Goal: Information Seeking & Learning: Learn about a topic

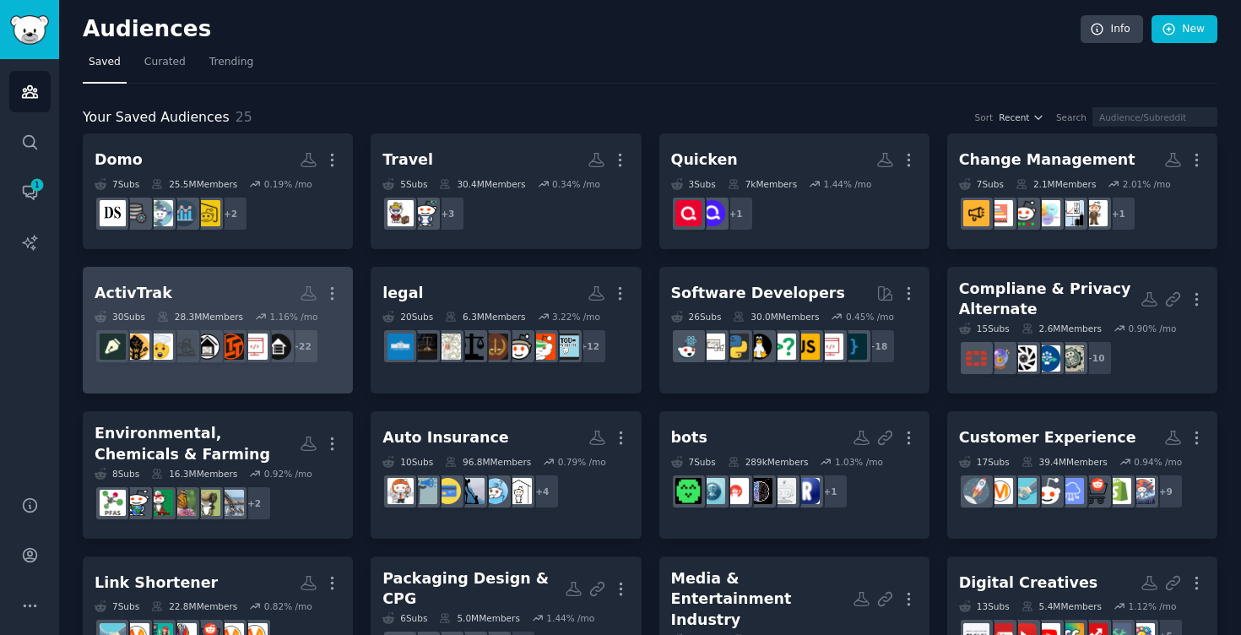
click at [196, 291] on h2 "ActivTrak More" at bounding box center [218, 294] width 246 height 30
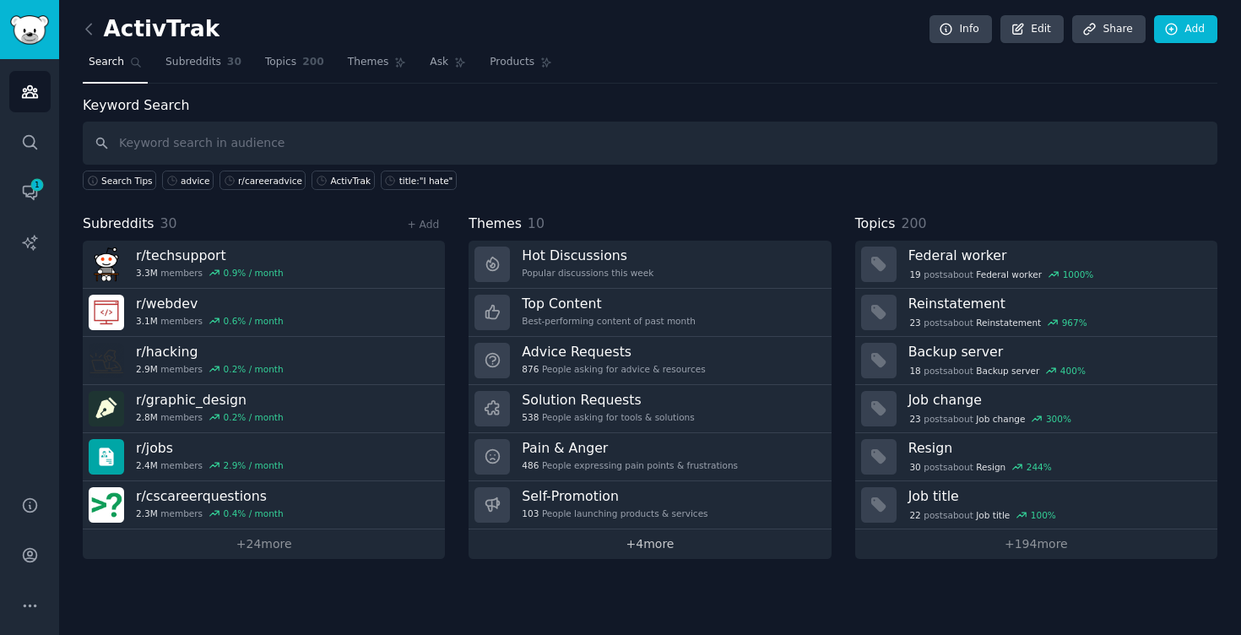
click at [569, 545] on link "+ 4 more" at bounding box center [649, 544] width 362 height 30
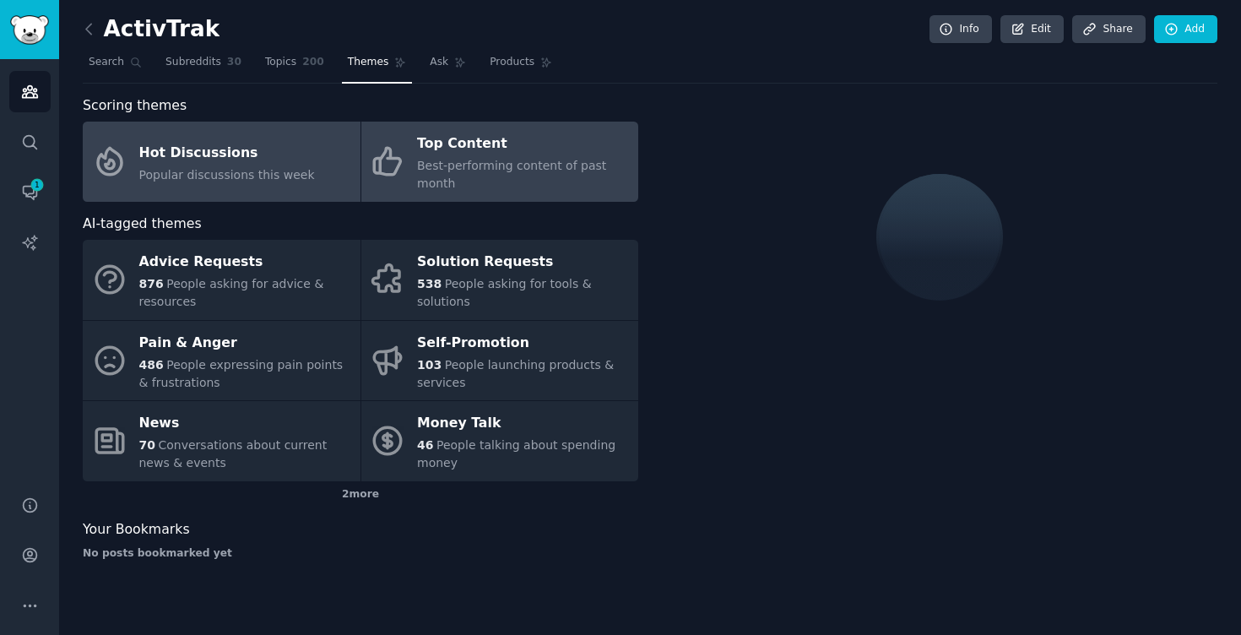
click at [541, 156] on div "Top Content" at bounding box center [523, 144] width 213 height 27
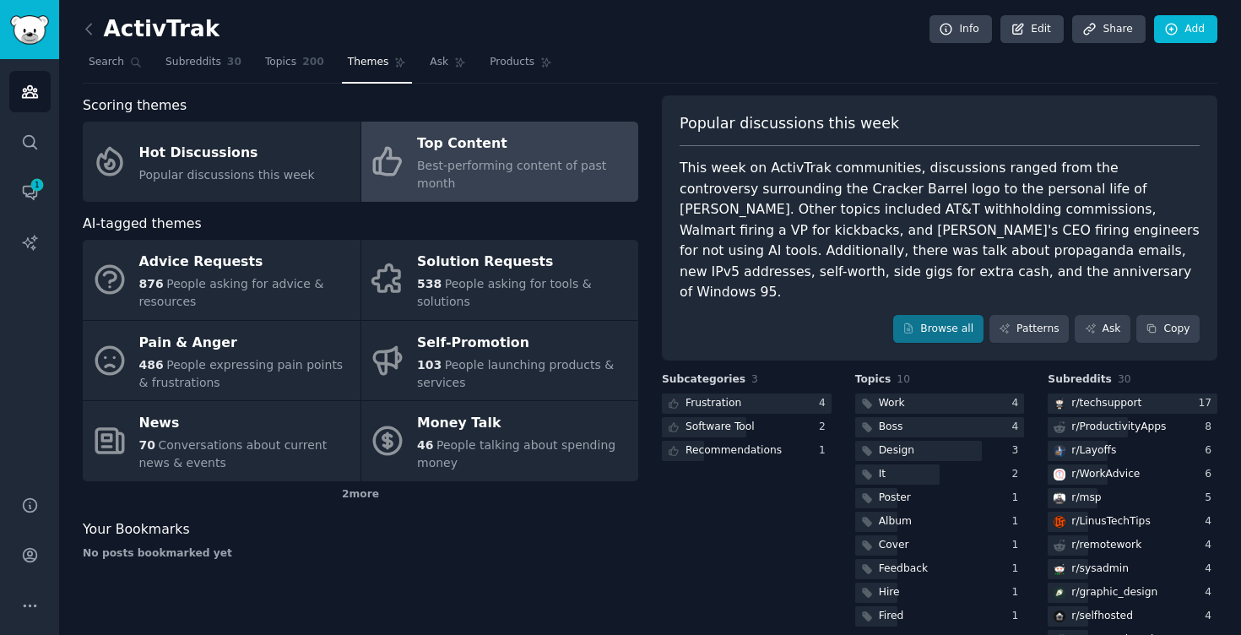
click at [591, 539] on div "Your Bookmarks No posts bookmarked yet" at bounding box center [360, 539] width 555 height 41
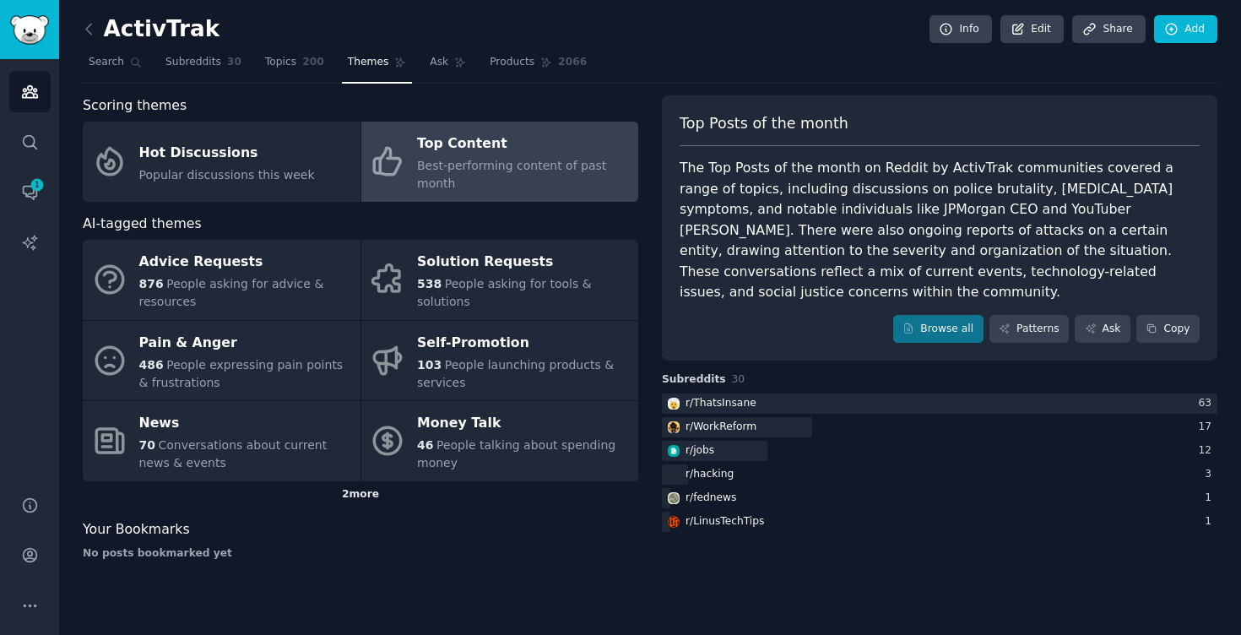
click at [357, 503] on div "2 more" at bounding box center [360, 494] width 555 height 27
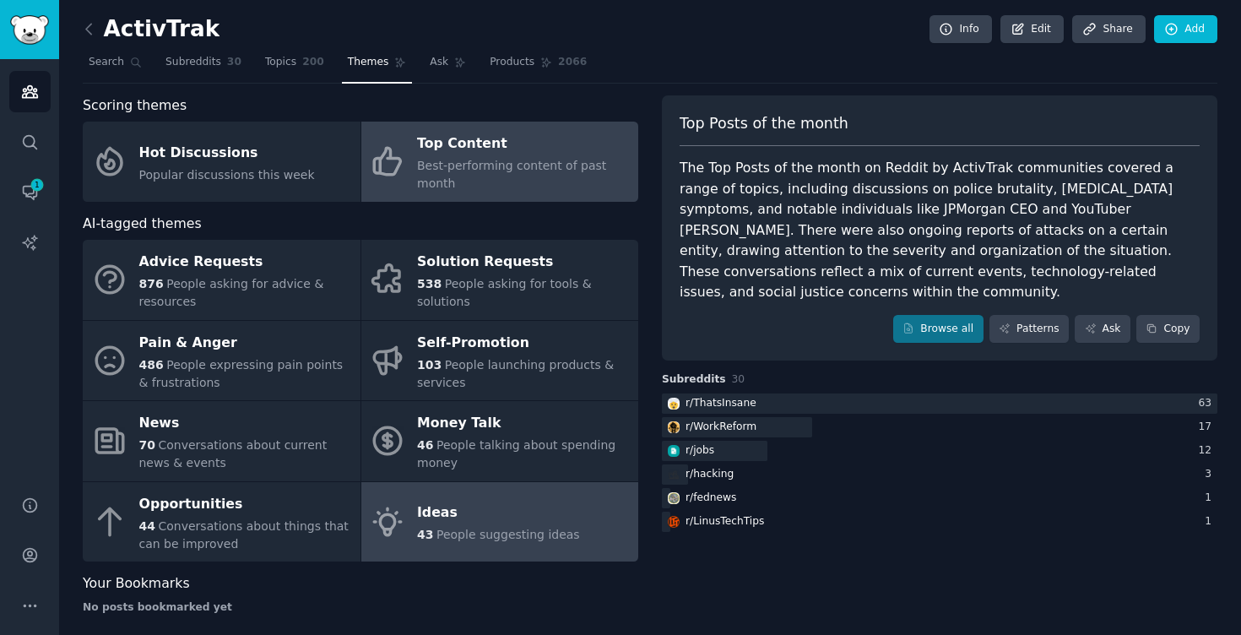
scroll to position [15, 0]
